Goal: Information Seeking & Learning: Find specific page/section

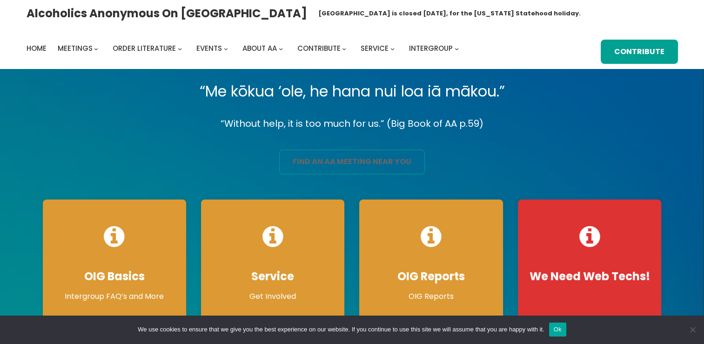
click at [322, 159] on link "find an aa meeting near you" at bounding box center [352, 161] width 146 height 25
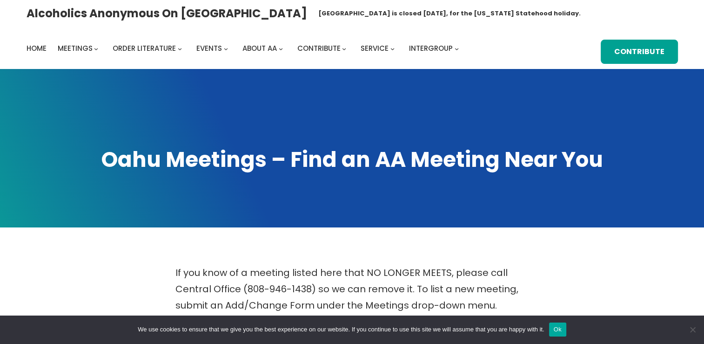
scroll to position [300, 0]
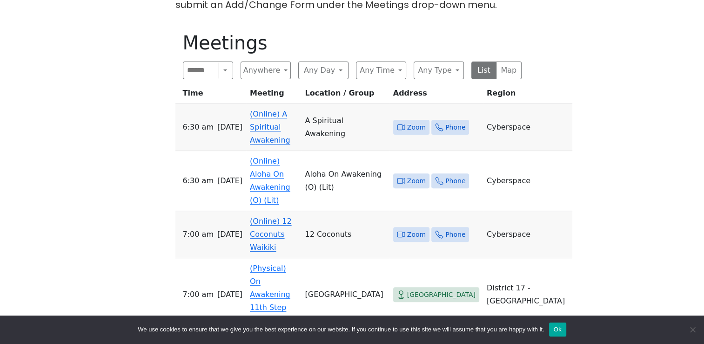
click at [426, 122] on span "Zoom" at bounding box center [416, 128] width 19 height 12
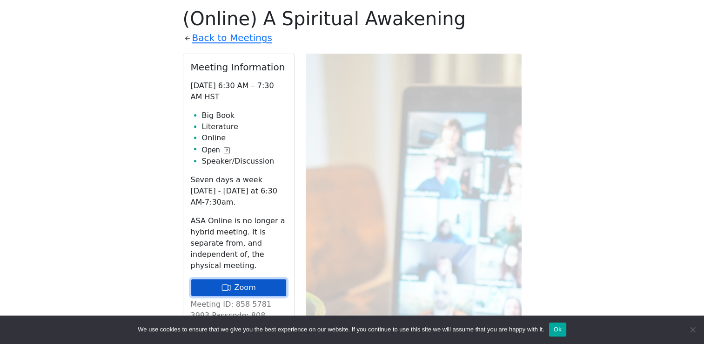
click at [250, 278] on link "Zoom" at bounding box center [239, 287] width 96 height 18
